Goal: Task Accomplishment & Management: Complete application form

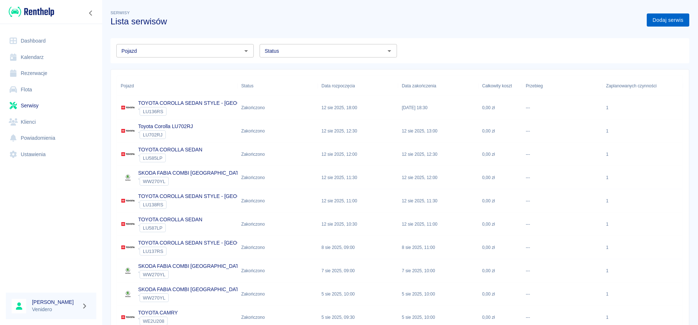
click at [662, 21] on link "Dodaj serwis" at bounding box center [668, 19] width 43 height 13
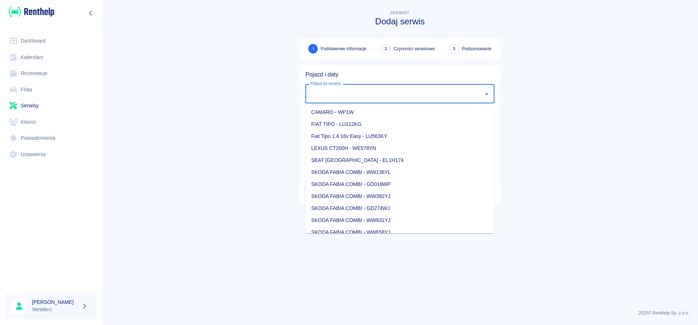
click at [407, 98] on input "Pojazd do serwisu" at bounding box center [395, 93] width 172 height 13
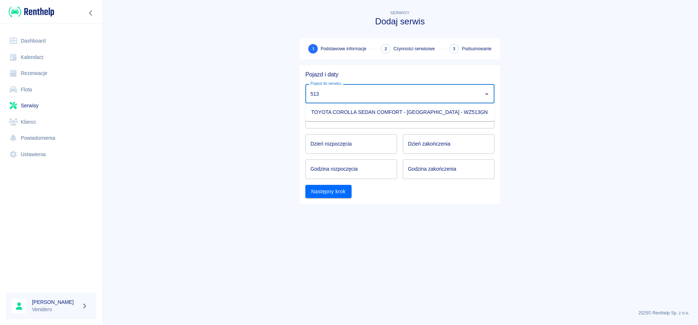
click at [434, 114] on li "TOYOTA COROLLA SEDAN COMFORT - [GEOGRAPHIC_DATA] - WZ513GN" at bounding box center [399, 112] width 189 height 12
type input "TOYOTA COROLLA SEDAN COMFORT - [GEOGRAPHIC_DATA] - WZ513GN"
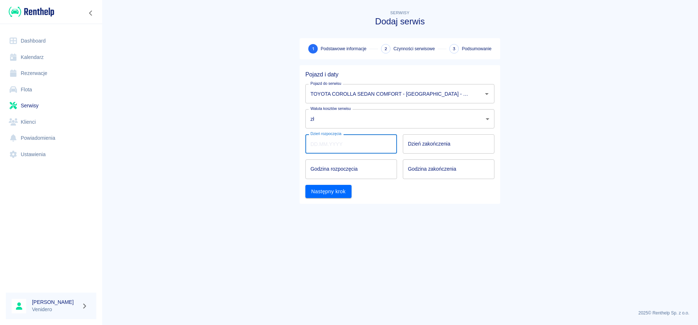
type input "DD.MM.YYYY"
click at [347, 149] on input "DD.MM.YYYY" at bounding box center [351, 143] width 92 height 19
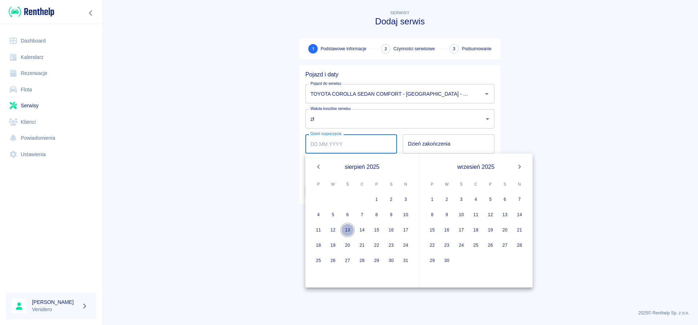
click at [348, 230] on button "13" at bounding box center [347, 229] width 15 height 15
type input "[DATE]"
type input "DD.MM.YYYY"
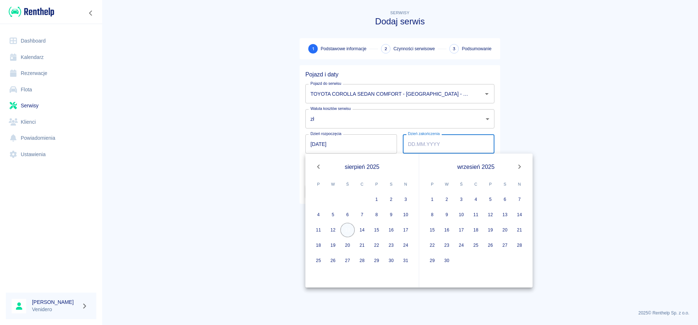
click at [347, 229] on button "13" at bounding box center [347, 229] width 15 height 15
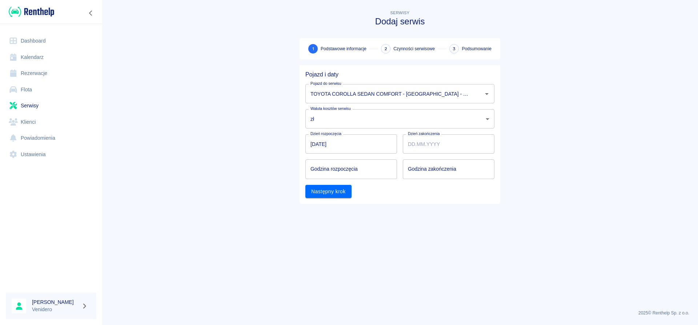
type input "[DATE]"
click at [333, 167] on input "hh:mm" at bounding box center [348, 168] width 86 height 19
type input "10:10"
click at [440, 167] on input "hh:mm" at bounding box center [446, 168] width 86 height 19
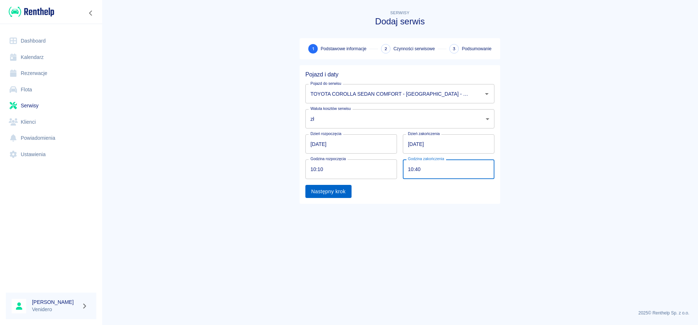
type input "10:40"
click at [344, 189] on button "Następny krok" at bounding box center [328, 191] width 46 height 13
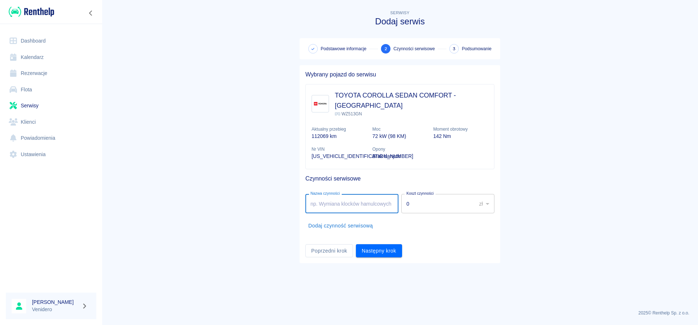
click at [340, 194] on input "Nazwa czynności" at bounding box center [351, 203] width 93 height 19
type input "Serwis olejowy + filtr powietrza i kabiny. Arek"
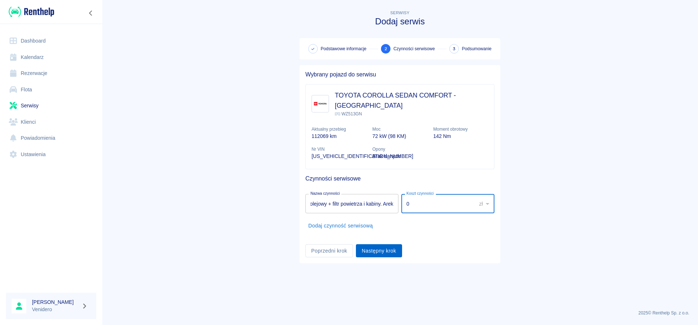
click at [369, 244] on button "Następny krok" at bounding box center [379, 250] width 46 height 13
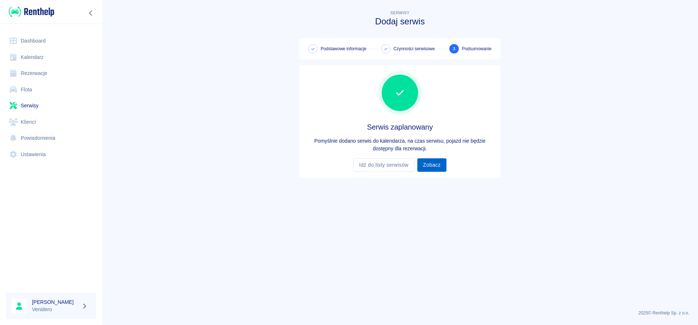
click at [435, 164] on link "Zobacz" at bounding box center [431, 164] width 29 height 13
